Goal: Browse casually

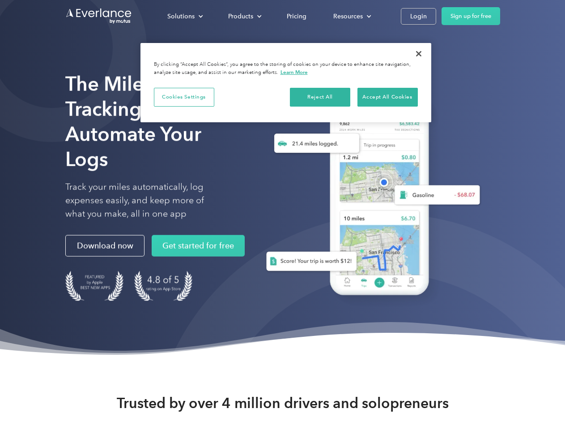
click at [185, 16] on div "Solutions" at bounding box center [180, 16] width 27 height 11
click at [244, 16] on div "Products" at bounding box center [240, 16] width 25 height 11
click at [351, 16] on div "Resources" at bounding box center [348, 16] width 30 height 11
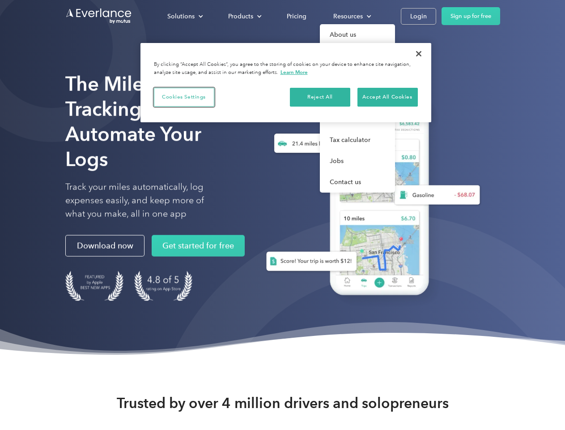
click at [184, 97] on button "Cookies Settings" at bounding box center [184, 97] width 60 height 19
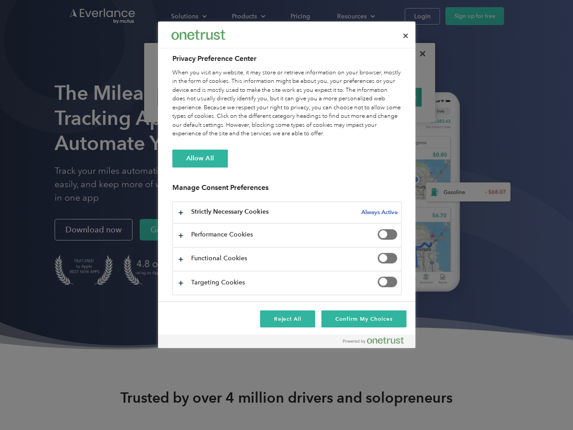
click at [320, 97] on div "When you visit any website, it may store or retrieve information on your browse…" at bounding box center [286, 103] width 229 height 70
click at [388, 97] on div "When you visit any website, it may store or retrieve information on your browse…" at bounding box center [286, 103] width 229 height 70
click at [419, 54] on div at bounding box center [286, 215] width 573 height 430
